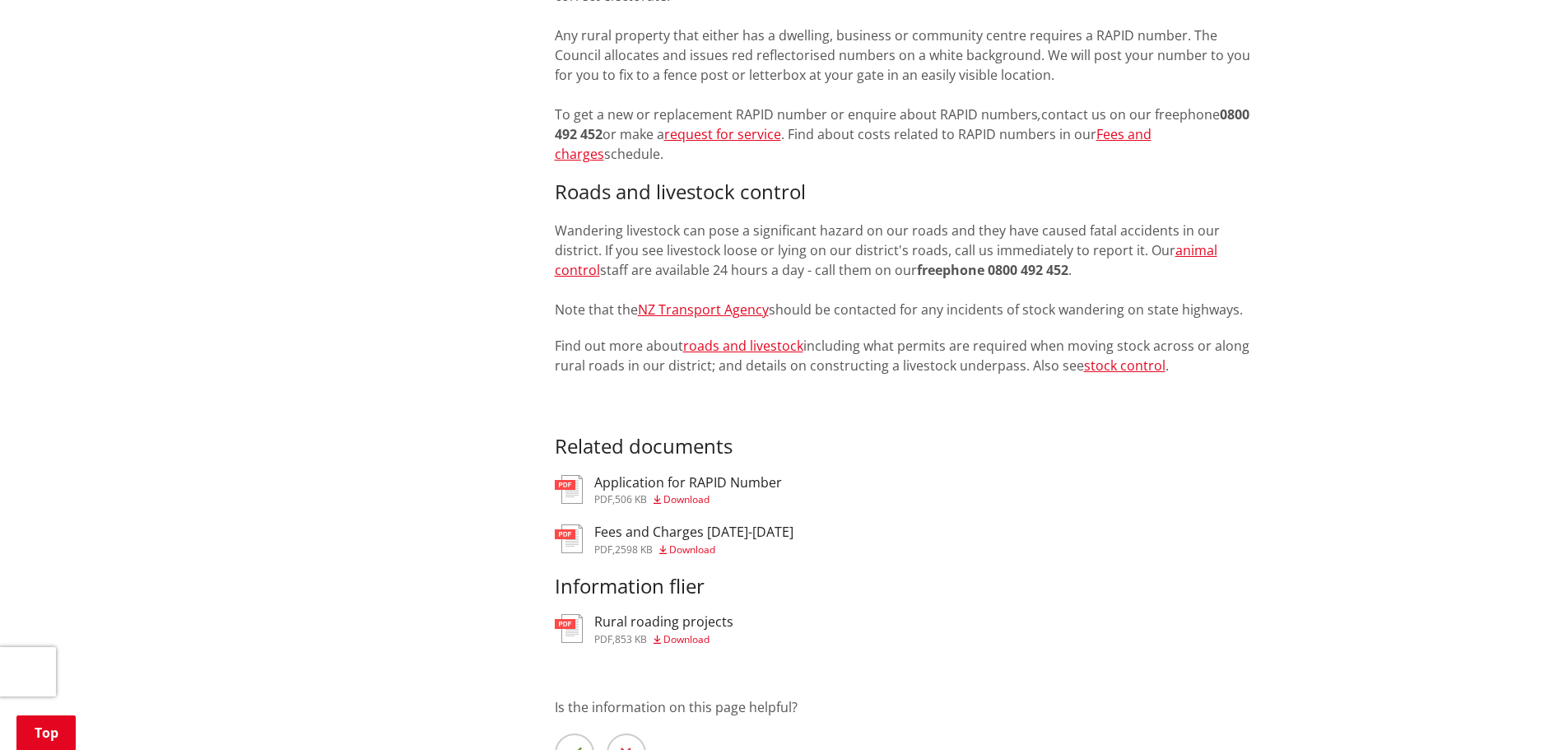
scroll to position [1715, 0]
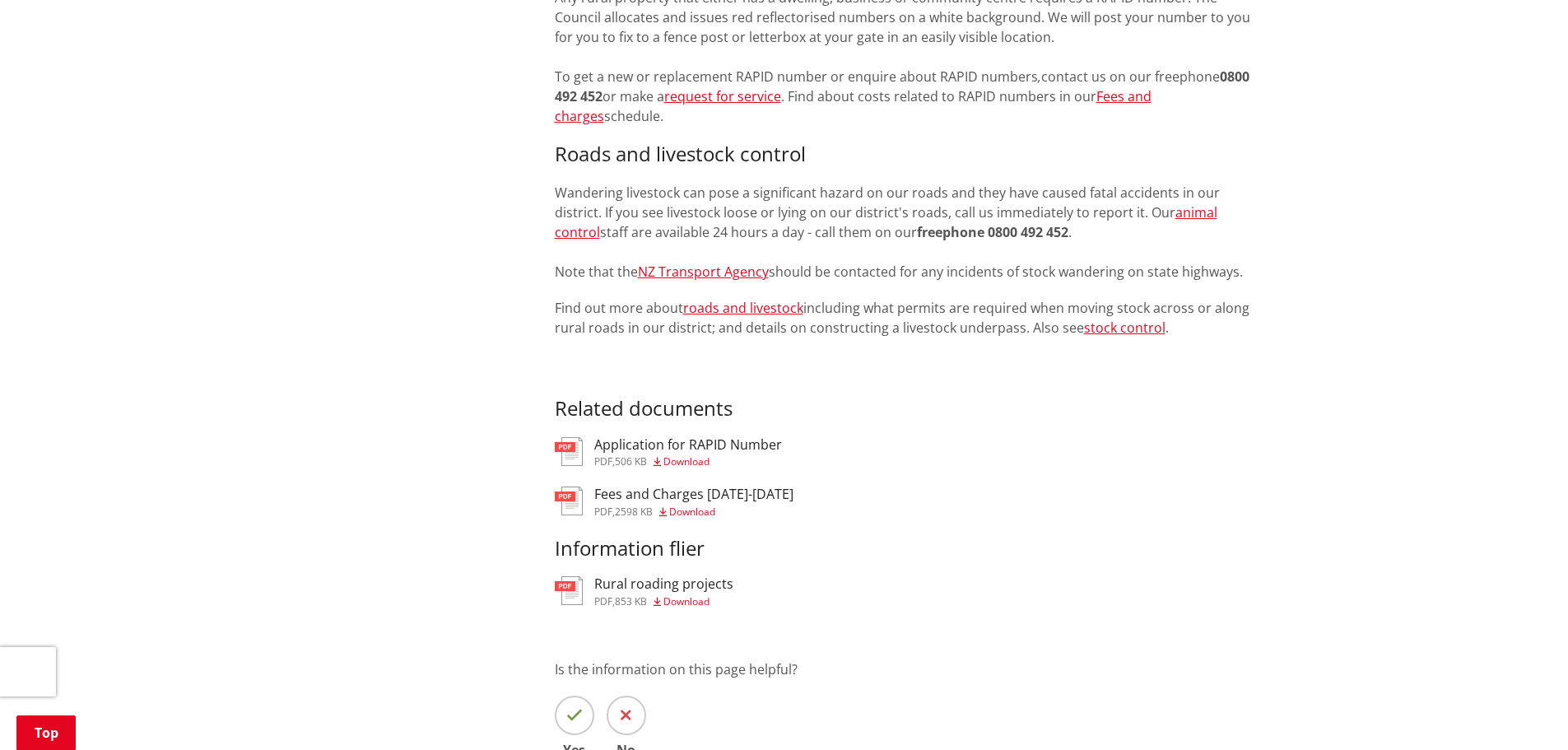
click at [633, 499] on h3 "Fees and Charges 2025-2028" at bounding box center [694, 495] width 199 height 16
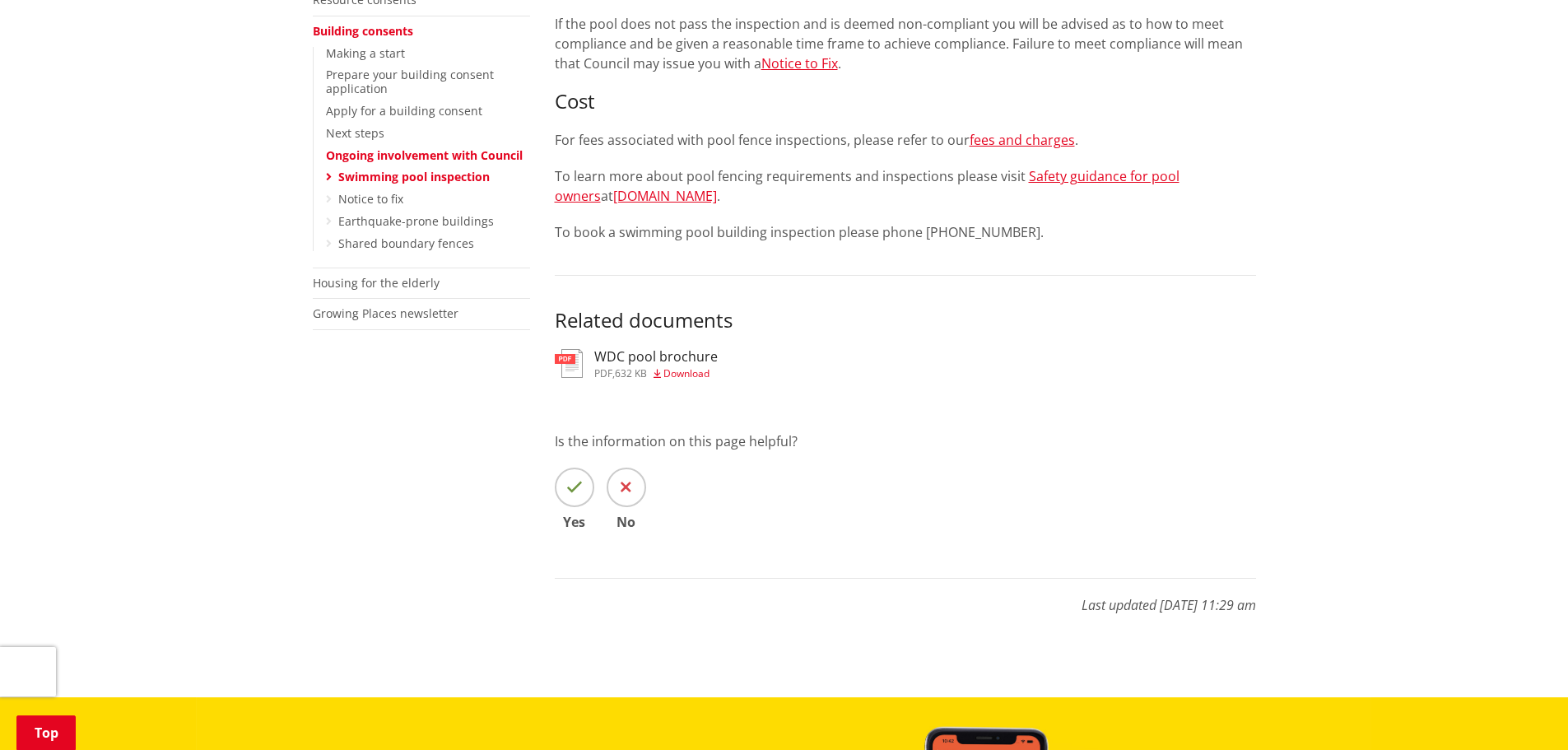
scroll to position [411, 0]
click at [633, 355] on h3 "WDC pool brochure" at bounding box center [656, 357] width 123 height 16
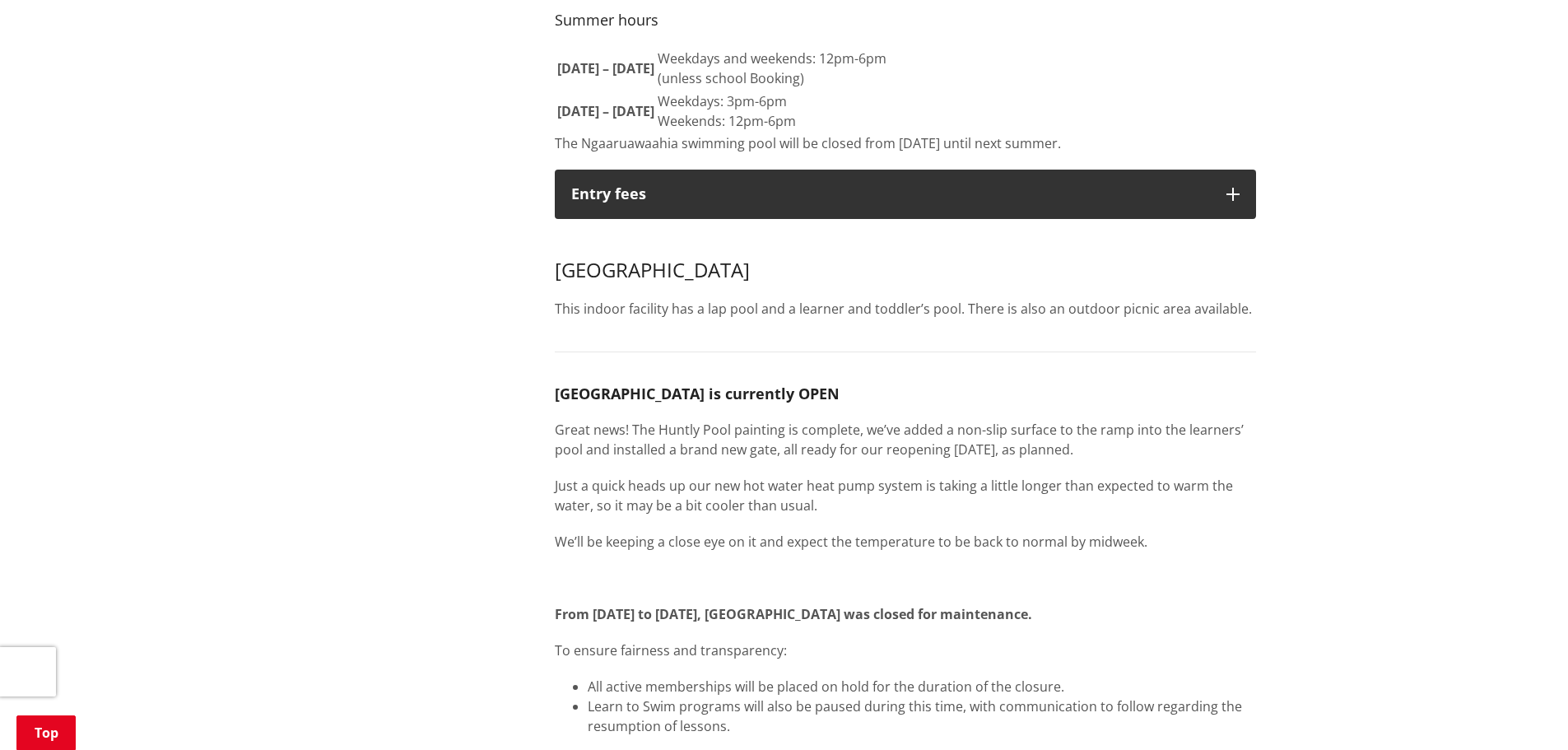
scroll to position [83, 0]
